Goal: Information Seeking & Learning: Learn about a topic

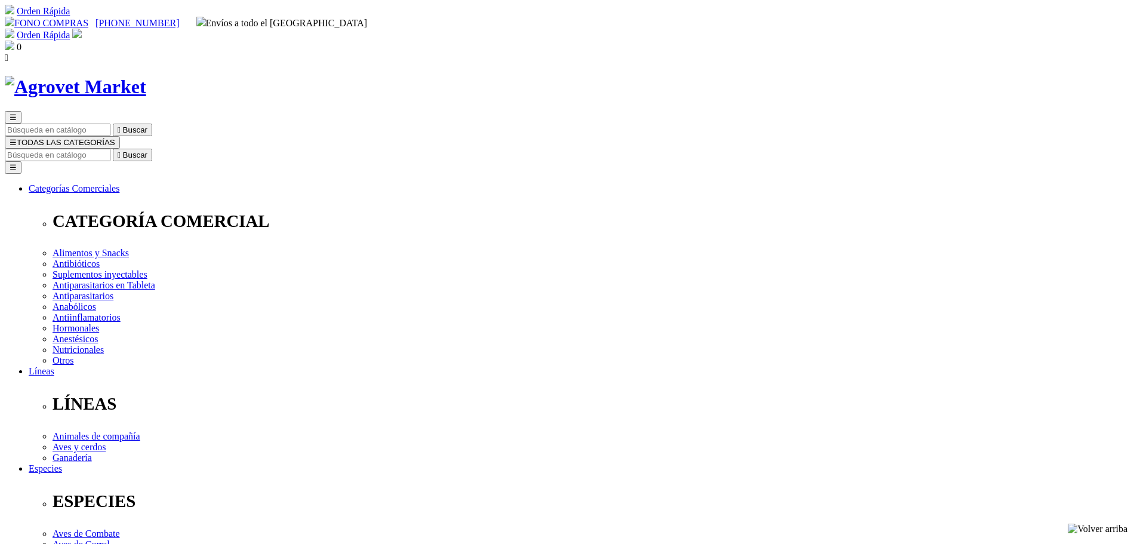
click at [110, 149] on input "Buscar" at bounding box center [58, 155] width 106 height 13
paste input "prostaglandina F2 alfa"
type input "prostaglandina F2 alfa"
click at [369, 150] on icon "" at bounding box center [367, 154] width 3 height 9
click at [110, 149] on input "prostaglandina F2 alfa" at bounding box center [58, 155] width 106 height 13
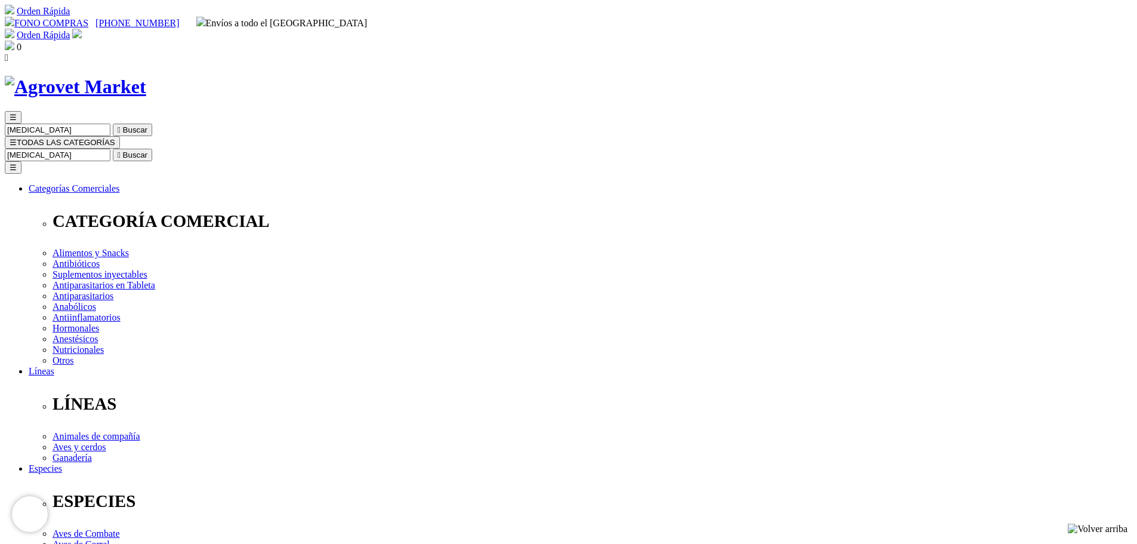
drag, startPoint x: 693, startPoint y: 59, endPoint x: 885, endPoint y: 66, distance: 192.8
click at [885, 111] on div "☰ prostaglandina F2 alfa  Buscar ☰ TODAS LAS CATEGORÍAS prostaglandina F2 alfa…" at bounding box center [568, 486] width 1127 height 750
type input "prolevan"
click at [181, 149] on button " Buscar" at bounding box center [200, 155] width 39 height 13
click at [120, 136] on button "☰ TODAS LAS CATEGORÍAS" at bounding box center [62, 142] width 115 height 13
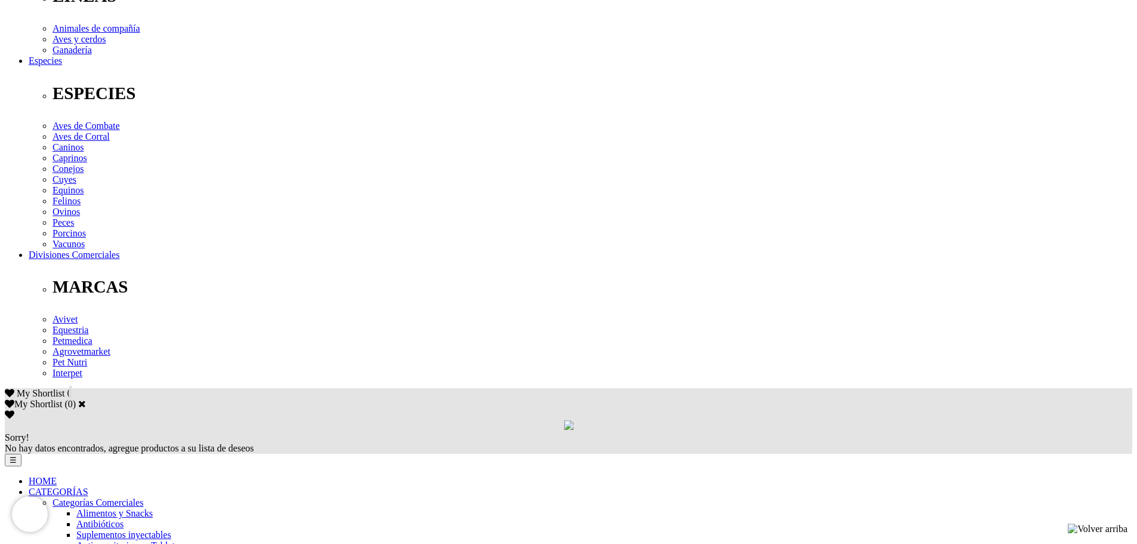
scroll to position [418, 0]
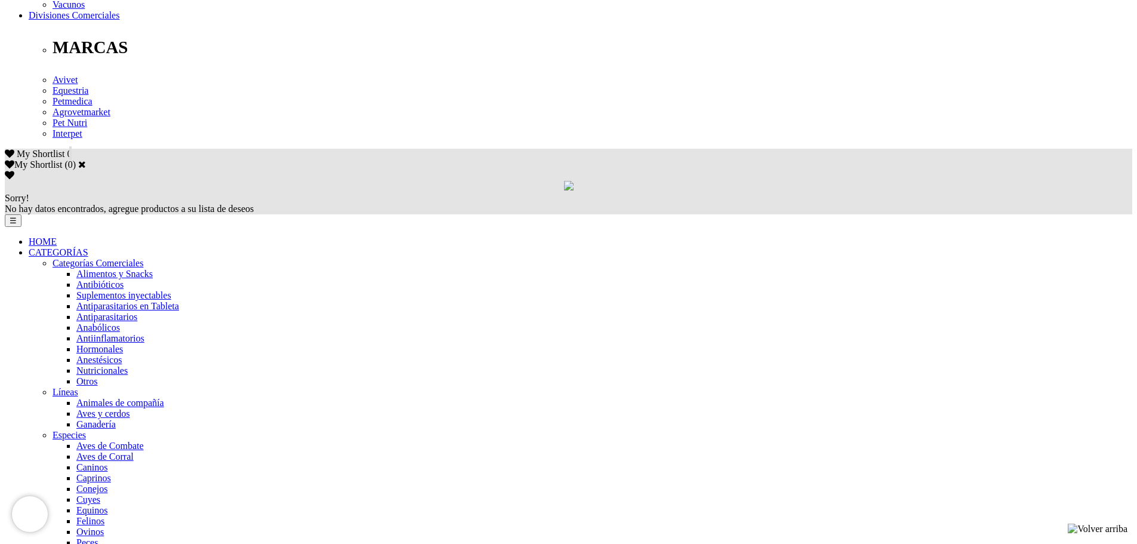
scroll to position [656, 0]
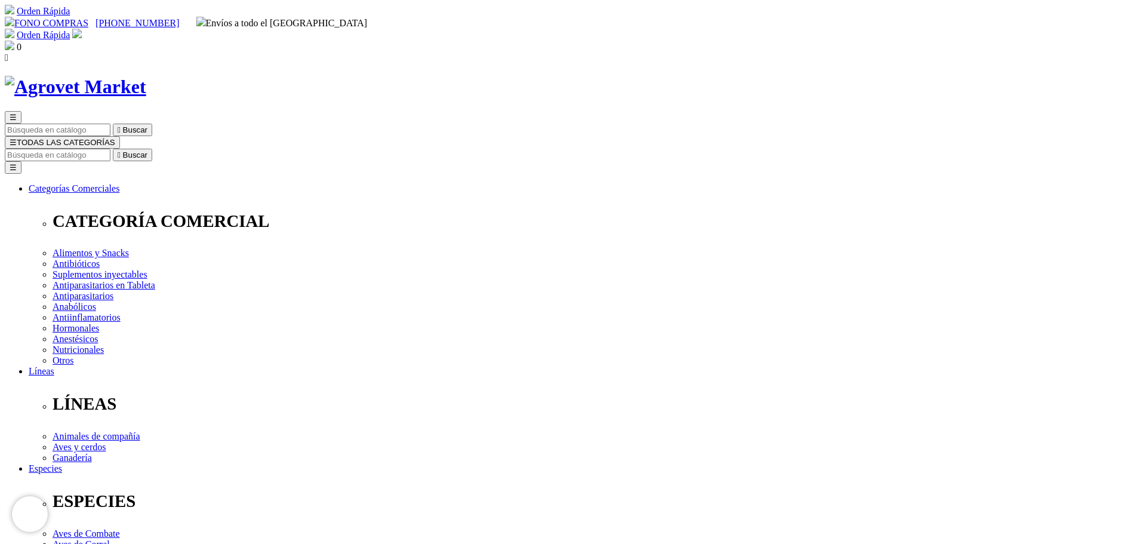
click at [110, 149] on input "Buscar" at bounding box center [58, 155] width 106 height 13
type input "metritis"
click at [361, 149] on button " Buscar" at bounding box center [380, 155] width 39 height 13
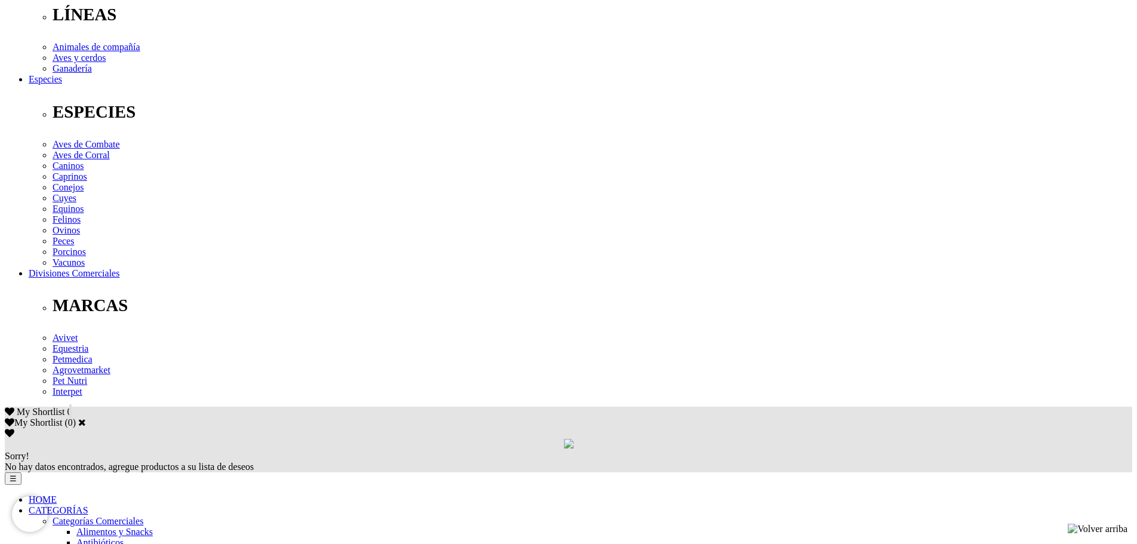
scroll to position [418, 0]
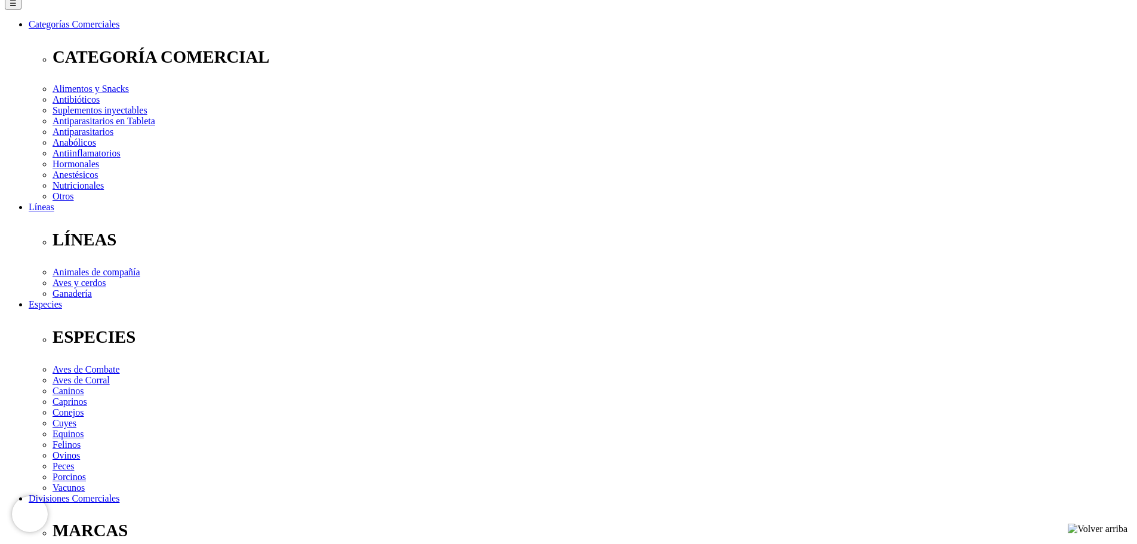
scroll to position [119, 0]
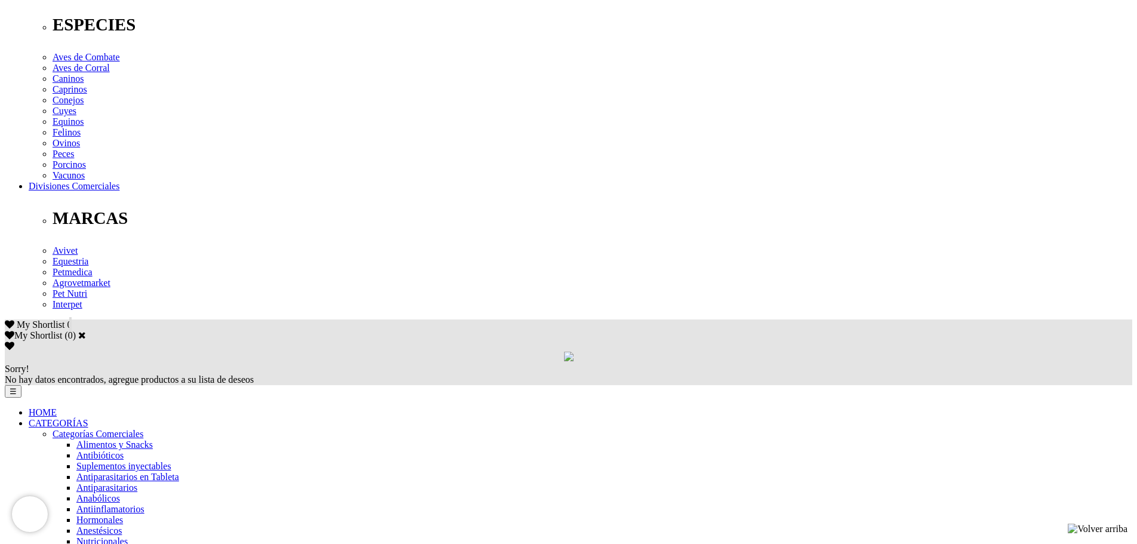
scroll to position [461, 0]
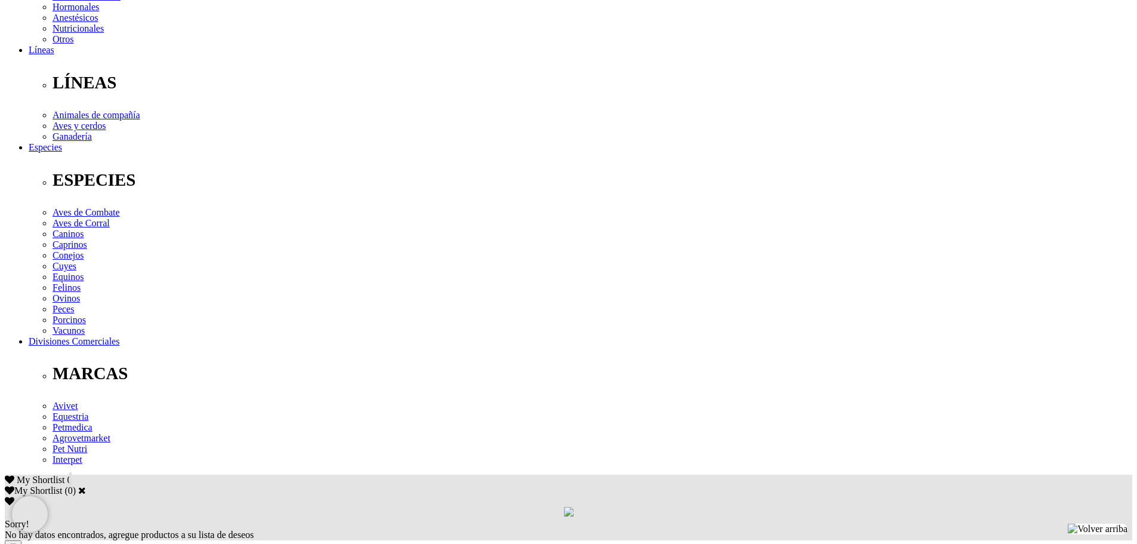
scroll to position [342, 0]
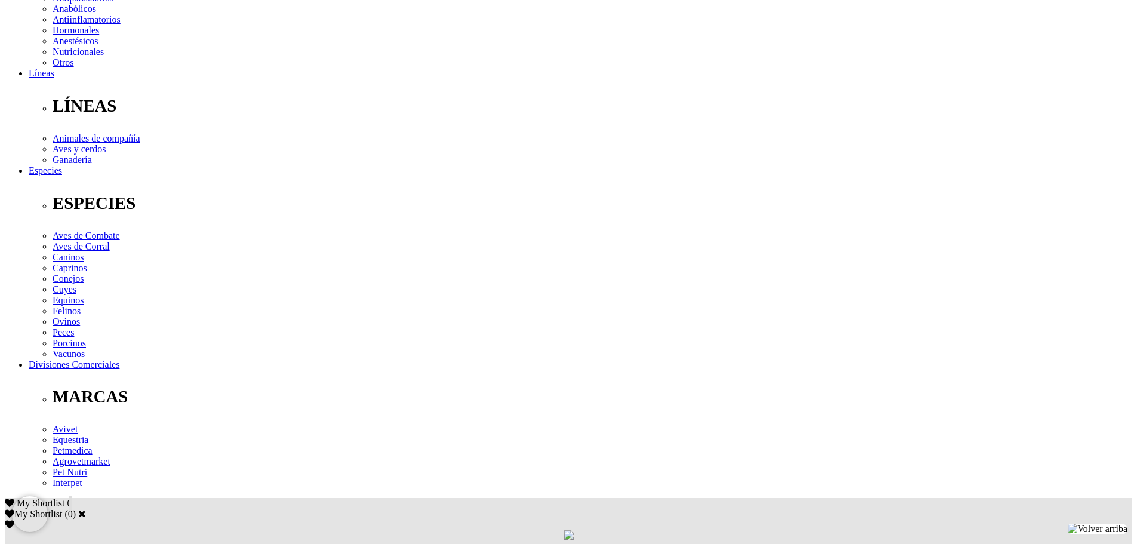
scroll to position [282, 0]
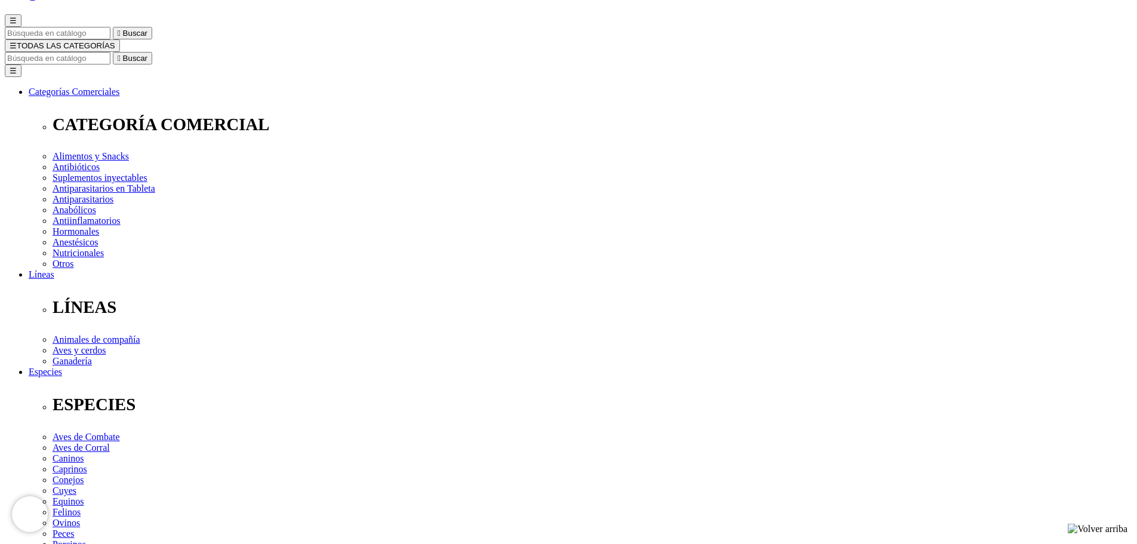
scroll to position [0, 0]
